Goal: Task Accomplishment & Management: Complete application form

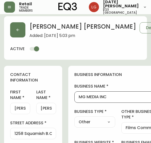
select select "BC"
select select "CA"
select select "CA_EN"
select select "Other"
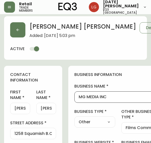
select select "cjw10z96p001r6gs00juufhhe"
select select "false"
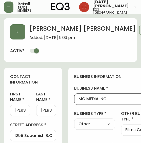
click at [13, 20] on div "[PERSON_NAME] Added: [DATE] 5:03 pm Delete Save active" at bounding box center [70, 40] width 133 height 44
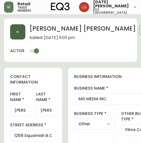
click at [14, 27] on button "button" at bounding box center [17, 31] width 15 height 15
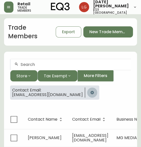
click at [90, 93] on icon "button" at bounding box center [92, 93] width 4 height 4
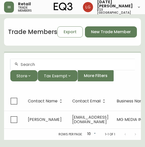
click at [38, 64] on input "text" at bounding box center [76, 64] width 110 height 5
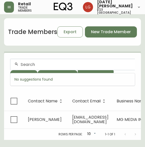
paste input "Studio AE interior design"
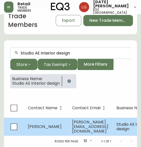
type input "Studio AE interior design"
click at [38, 124] on span "[PERSON_NAME]" at bounding box center [45, 127] width 34 height 6
select select "BC"
select select "CA"
select select "CA_EN"
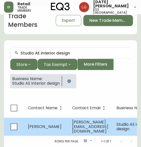
select select "Other"
select select "false"
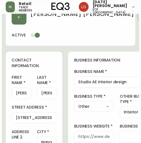
scroll to position [15, 0]
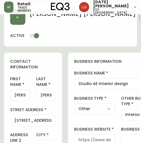
type input "EQ3 [GEOGRAPHIC_DATA]"
select select "cjw10z96p001r6gs00juufhhe"
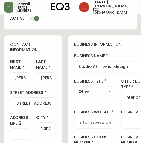
scroll to position [40, 0]
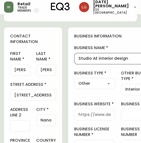
drag, startPoint x: 131, startPoint y: 58, endPoint x: 79, endPoint y: 56, distance: 51.6
click at [79, 56] on input "Studio AE interior design" at bounding box center [118, 58] width 79 height 5
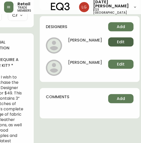
scroll to position [218, 28]
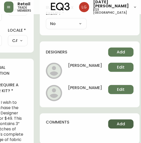
click at [123, 122] on span "Add" at bounding box center [121, 125] width 8 height 6
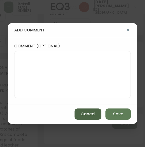
click at [88, 111] on span "Cancel" at bounding box center [88, 114] width 15 height 6
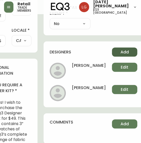
click at [123, 52] on span "Add" at bounding box center [125, 53] width 8 height 6
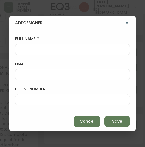
click at [50, 50] on input "full name" at bounding box center [73, 49] width 106 height 5
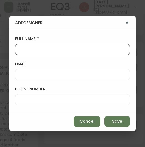
paste input "[PERSON_NAME]"
type input "[PERSON_NAME]"
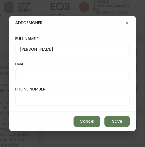
click at [30, 72] on input "email" at bounding box center [73, 74] width 106 height 5
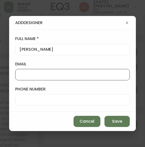
paste input "[PERSON_NAME][EMAIL_ADDRESS][DOMAIN_NAME]"
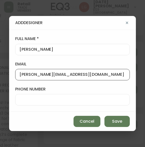
type input "[PERSON_NAME][EMAIL_ADDRESS][DOMAIN_NAME]"
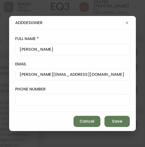
click at [20, 97] on div at bounding box center [72, 99] width 115 height 11
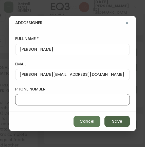
click at [111, 119] on button "Save" at bounding box center [117, 121] width 25 height 11
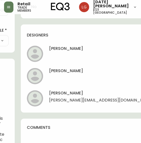
scroll to position [218, 49]
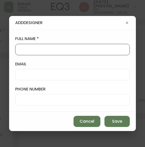
click at [31, 49] on input "full name" at bounding box center [73, 49] width 106 height 5
paste input "[PERSON_NAME]"
type input "[PERSON_NAME]"
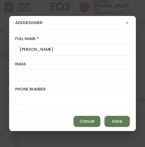
click at [20, 73] on input "email" at bounding box center [73, 74] width 106 height 5
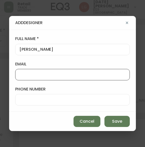
paste input "[EMAIL_ADDRESS][DOMAIN_NAME]"
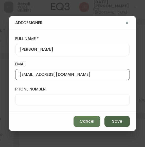
type input "[EMAIL_ADDRESS][DOMAIN_NAME]"
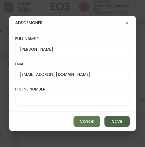
click at [113, 120] on span "Save" at bounding box center [117, 122] width 10 height 6
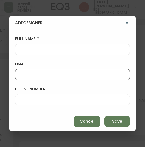
click at [26, 76] on input "email" at bounding box center [73, 74] width 106 height 5
paste input "[PERSON_NAME][EMAIL_ADDRESS][DOMAIN_NAME]"
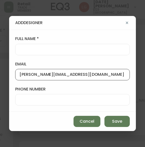
type input "[PERSON_NAME][EMAIL_ADDRESS][DOMAIN_NAME]"
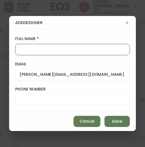
click at [32, 49] on input "full name" at bounding box center [73, 49] width 106 height 5
paste input "[PERSON_NAME]"
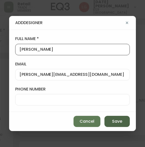
type input "[PERSON_NAME]"
click at [115, 119] on span "Save" at bounding box center [117, 122] width 10 height 6
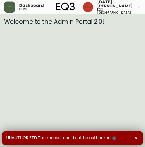
click at [10, 6] on icon "button" at bounding box center [9, 7] width 3 height 2
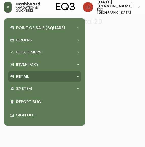
click at [31, 79] on div "Retail" at bounding box center [42, 77] width 64 height 6
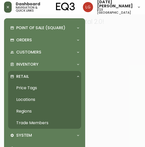
click at [32, 124] on link "Trade Members" at bounding box center [44, 123] width 73 height 12
